Goal: Register for event/course

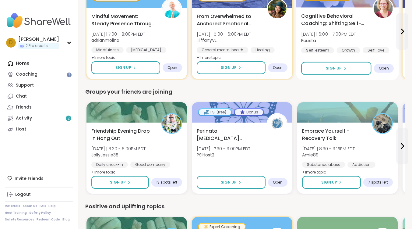
scroll to position [335, 0]
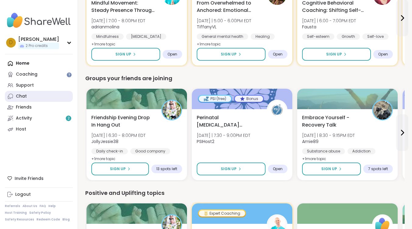
click at [34, 93] on link "Chat" at bounding box center [39, 96] width 68 height 11
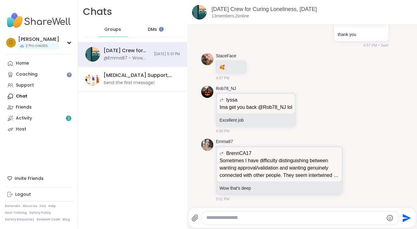
click at [145, 25] on div "DMs" at bounding box center [153, 29] width 30 height 15
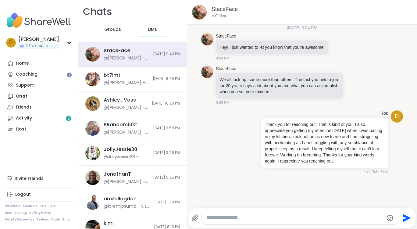
click at [117, 29] on span "Groups" at bounding box center [112, 30] width 17 height 6
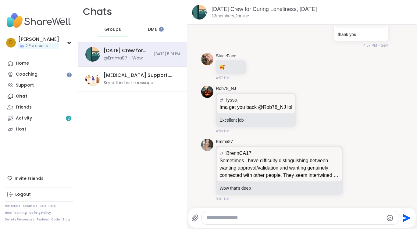
click at [144, 27] on div "DMs" at bounding box center [153, 29] width 30 height 15
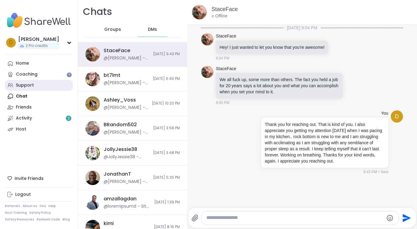
click at [29, 83] on div "Support" at bounding box center [25, 85] width 18 height 6
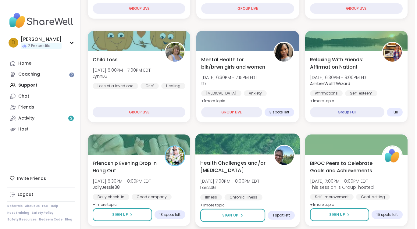
scroll to position [244, 0]
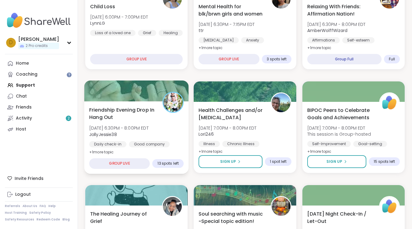
click at [106, 114] on span "Friendship Evening Drop In Hang Out" at bounding box center [122, 113] width 67 height 15
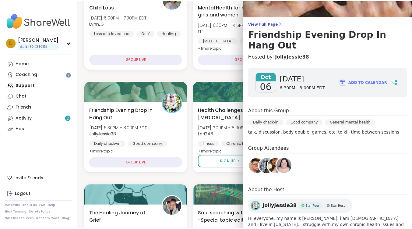
scroll to position [54, 0]
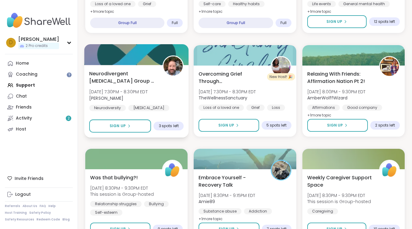
scroll to position [487, 0]
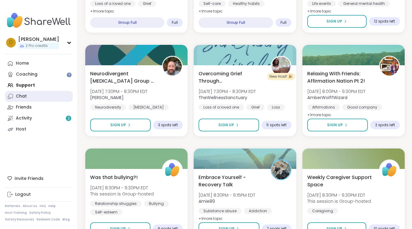
click at [26, 95] on div "Chat" at bounding box center [21, 96] width 11 height 6
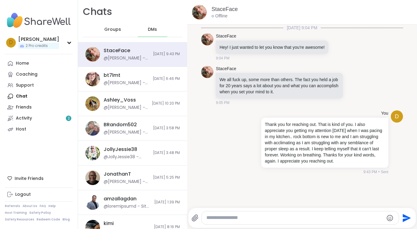
click at [148, 28] on span "DMs" at bounding box center [152, 30] width 9 height 6
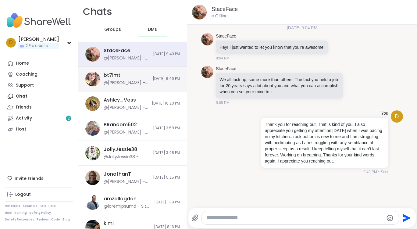
click at [123, 81] on div "@[PERSON_NAME] - Sorry to hear about your breakdown. Give yourself grace, as Im…" at bounding box center [126, 83] width 45 height 6
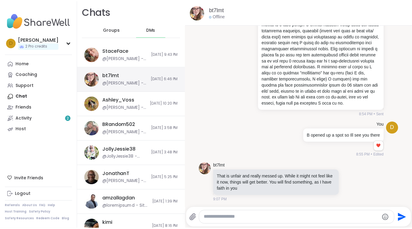
scroll to position [5341, 0]
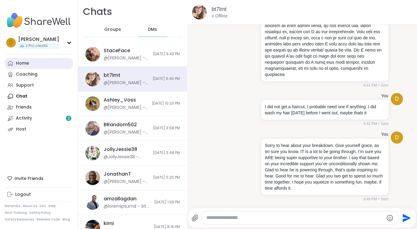
click at [27, 63] on div "Home" at bounding box center [22, 63] width 13 height 6
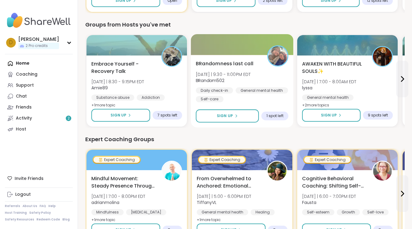
scroll to position [152, 0]
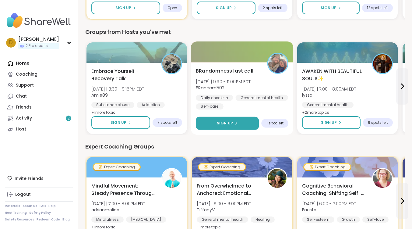
click at [230, 122] on span "Sign Up" at bounding box center [225, 122] width 16 height 5
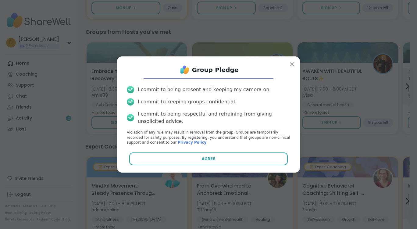
click at [223, 151] on div "Group Pledge I commit to being present and keeping my camera on. I commit to ke…" at bounding box center [208, 114] width 173 height 106
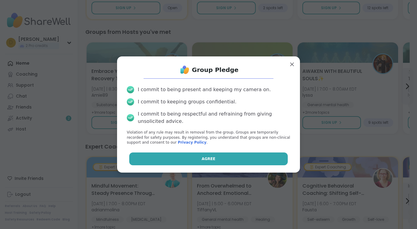
click at [221, 155] on button "Agree" at bounding box center [208, 158] width 159 height 13
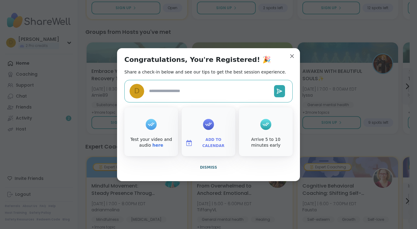
type textarea "*"
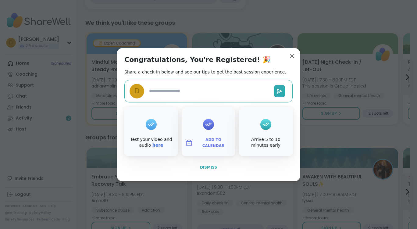
click at [205, 167] on span "Dismiss" at bounding box center [208, 167] width 17 height 4
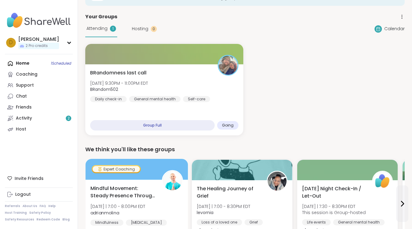
scroll to position [0, 0]
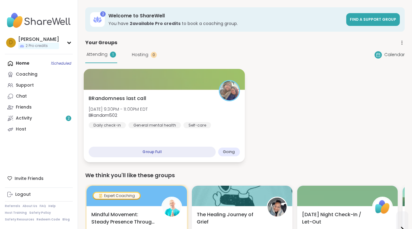
click at [228, 152] on span "Going" at bounding box center [229, 151] width 12 height 5
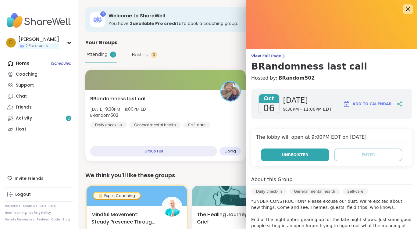
click at [277, 157] on button "Unregister" at bounding box center [295, 154] width 68 height 13
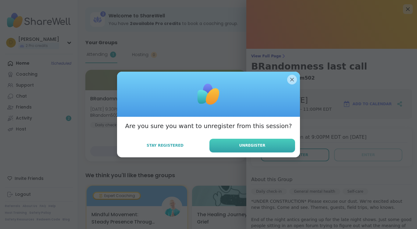
click at [242, 146] on span "Unregister" at bounding box center [252, 145] width 26 height 5
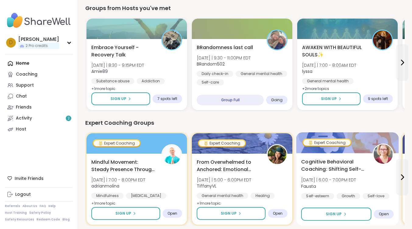
scroll to position [183, 0]
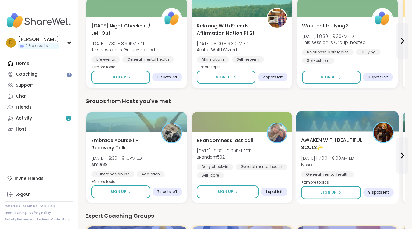
scroll to position [91, 0]
